Goal: Information Seeking & Learning: Find contact information

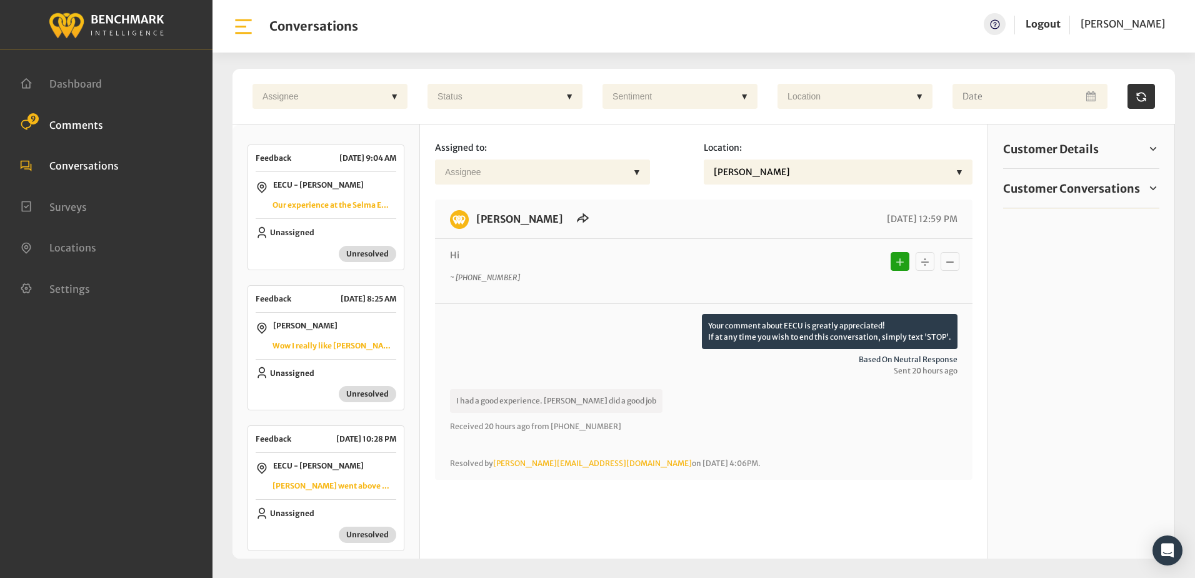
click at [106, 127] on li "Comments 9" at bounding box center [106, 124] width 173 height 16
click at [71, 123] on span "Comments" at bounding box center [76, 124] width 54 height 13
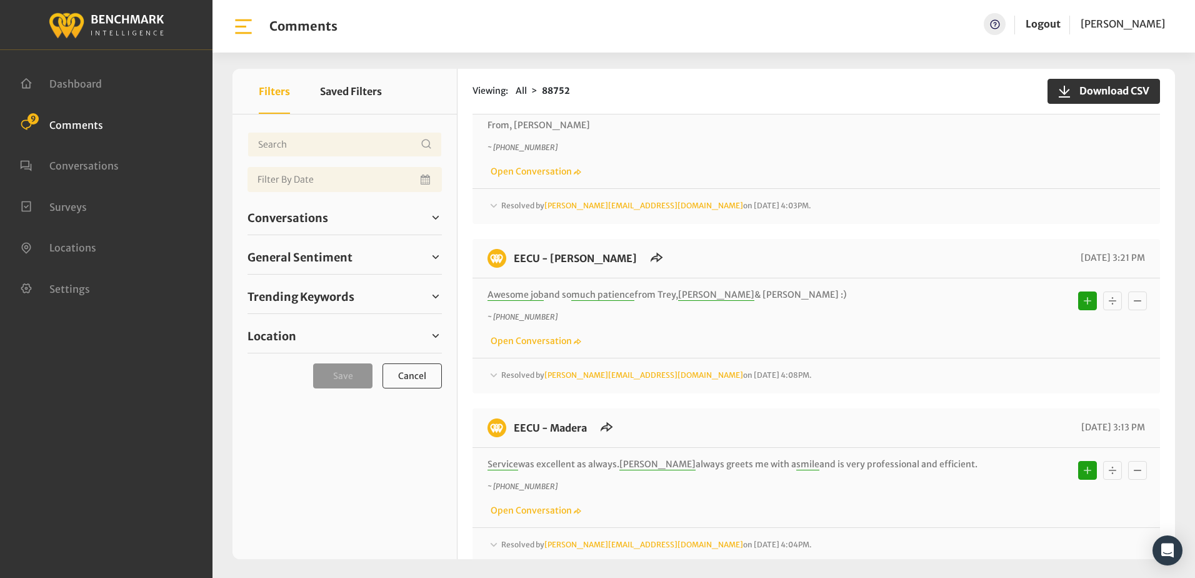
scroll to position [2375, 0]
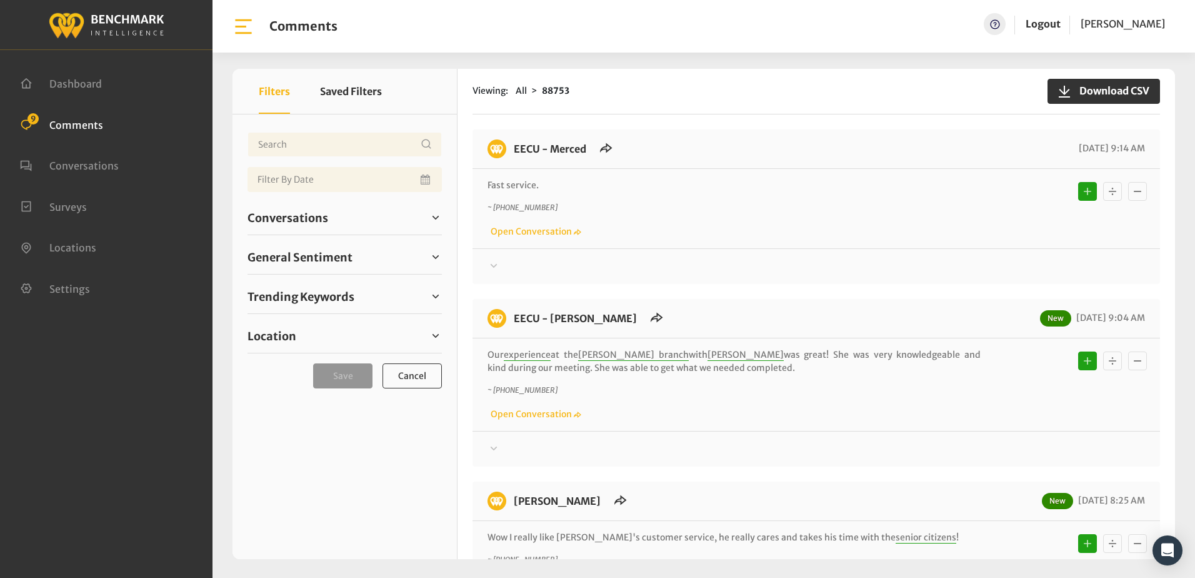
click at [693, 206] on p "~ [PHONE_NUMBER]" at bounding box center [734, 207] width 493 height 11
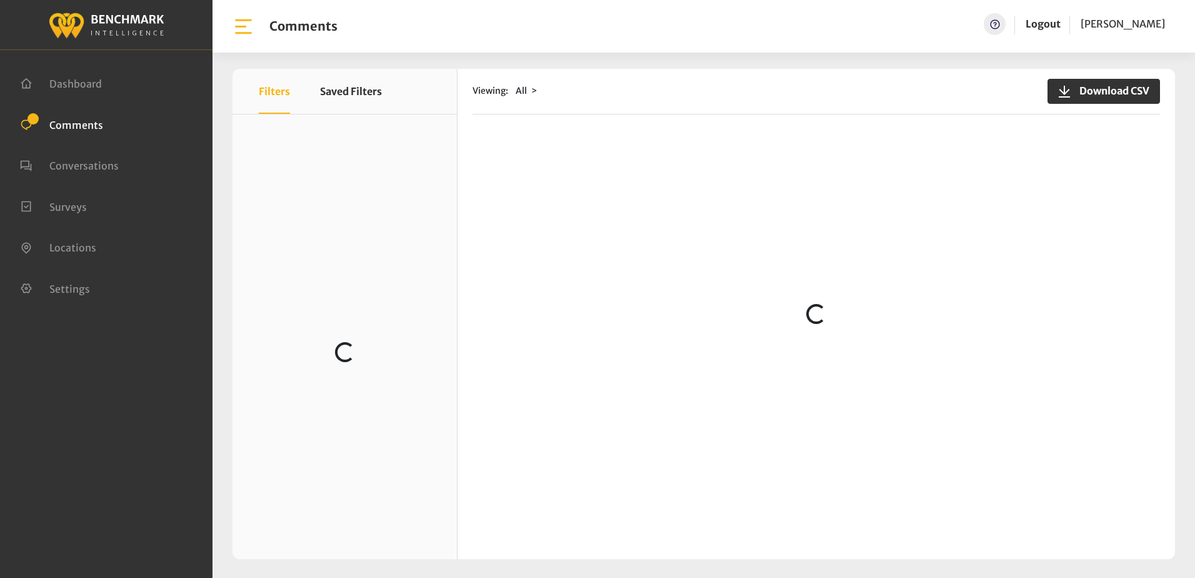
scroll to position [188, 0]
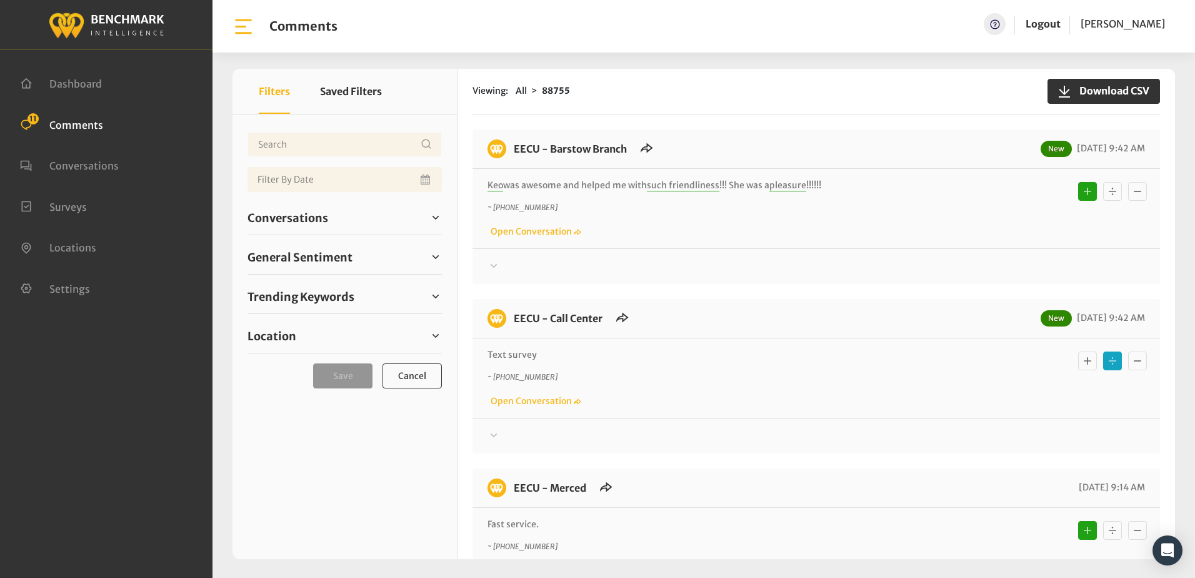
click at [671, 251] on div "Thanks! We appreciate your feedback about EECU. If at any time you wish to end …" at bounding box center [817, 261] width 688 height 26
click at [492, 434] on icon at bounding box center [494, 435] width 7 height 4
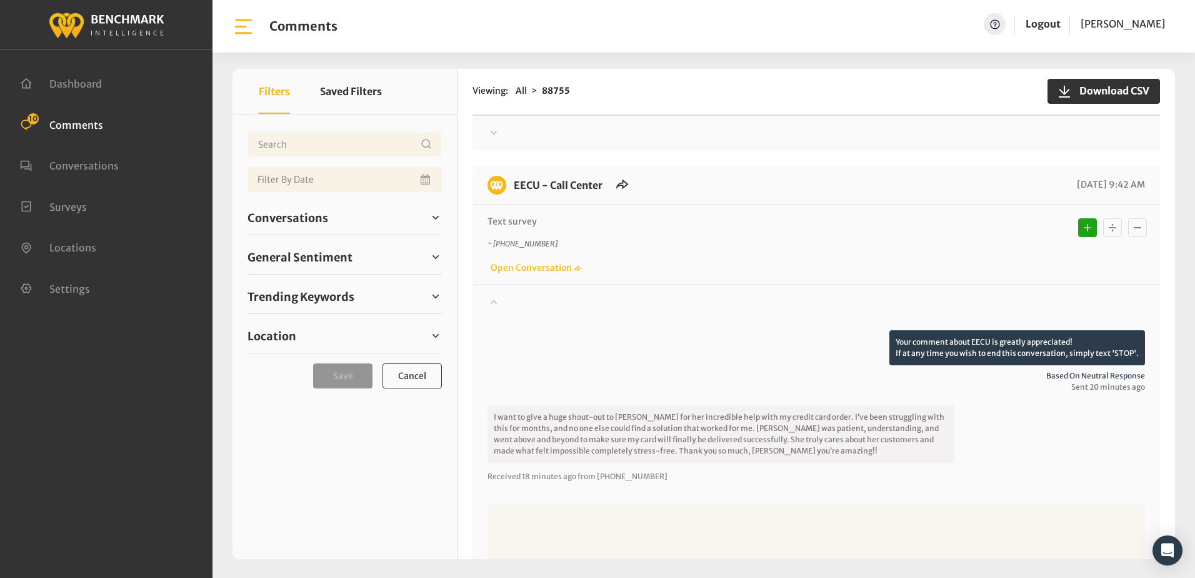
scroll to position [188, 0]
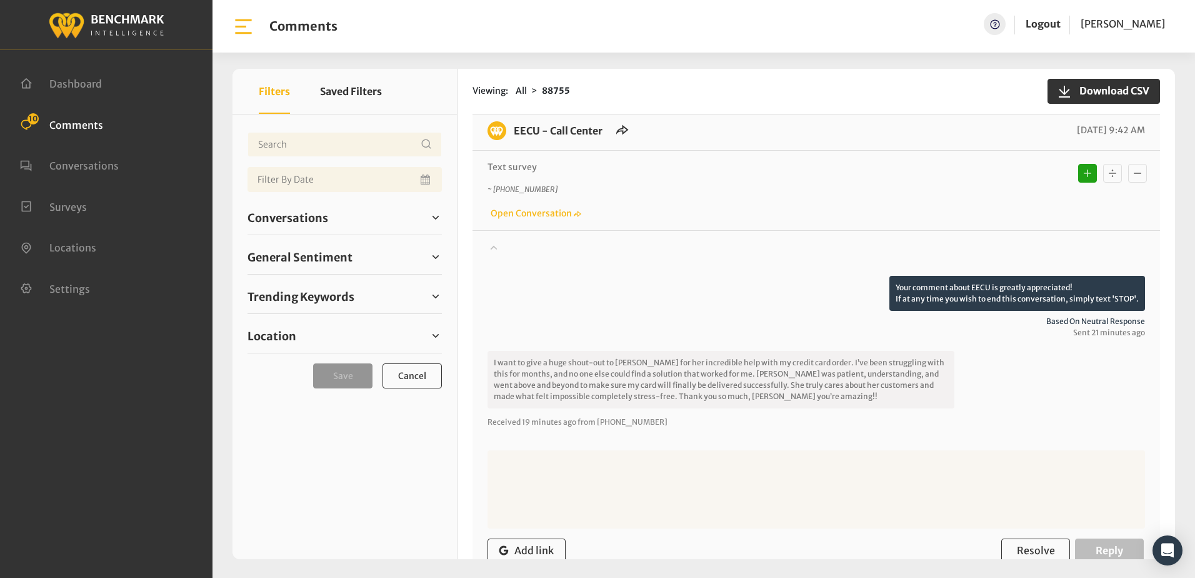
click at [492, 247] on icon at bounding box center [494, 246] width 13 height 15
